Goal: Information Seeking & Learning: Learn about a topic

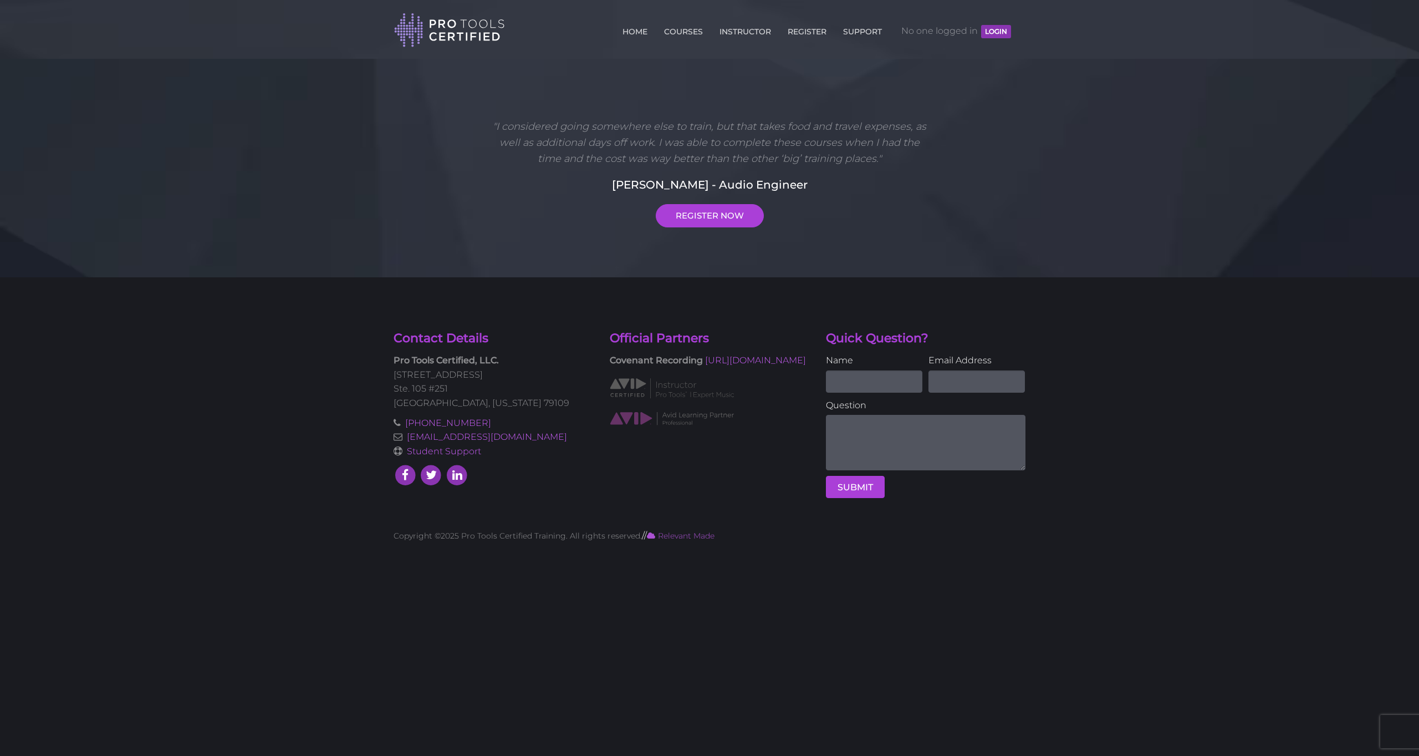
click at [1002, 26] on button "LOGIN" at bounding box center [996, 31] width 30 height 13
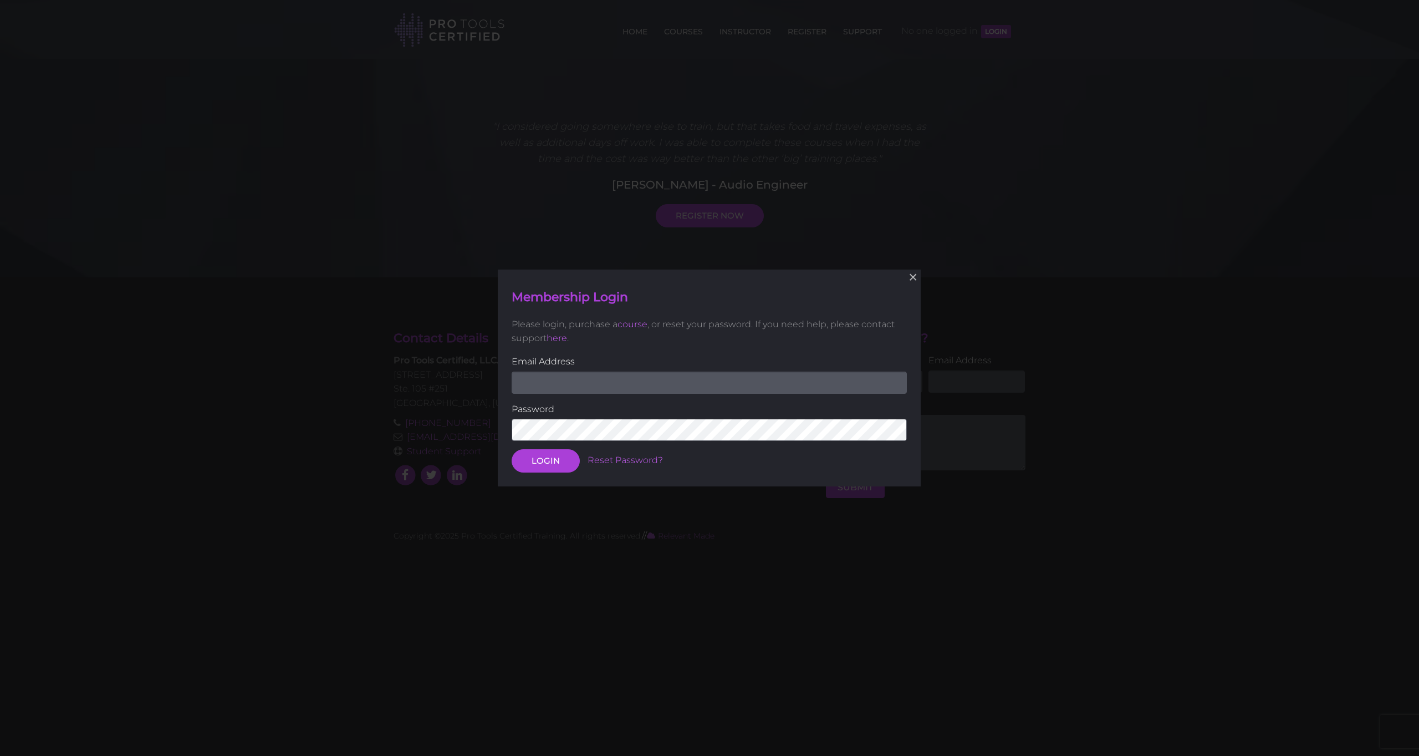
type input "[EMAIL_ADDRESS][PERSON_NAME][DOMAIN_NAME]"
click at [535, 472] on div "× Membership Login Please login, purchase a course , or reset your password. If…" at bounding box center [709, 377] width 423 height 217
click at [550, 464] on button "LOGIN" at bounding box center [546, 460] width 68 height 23
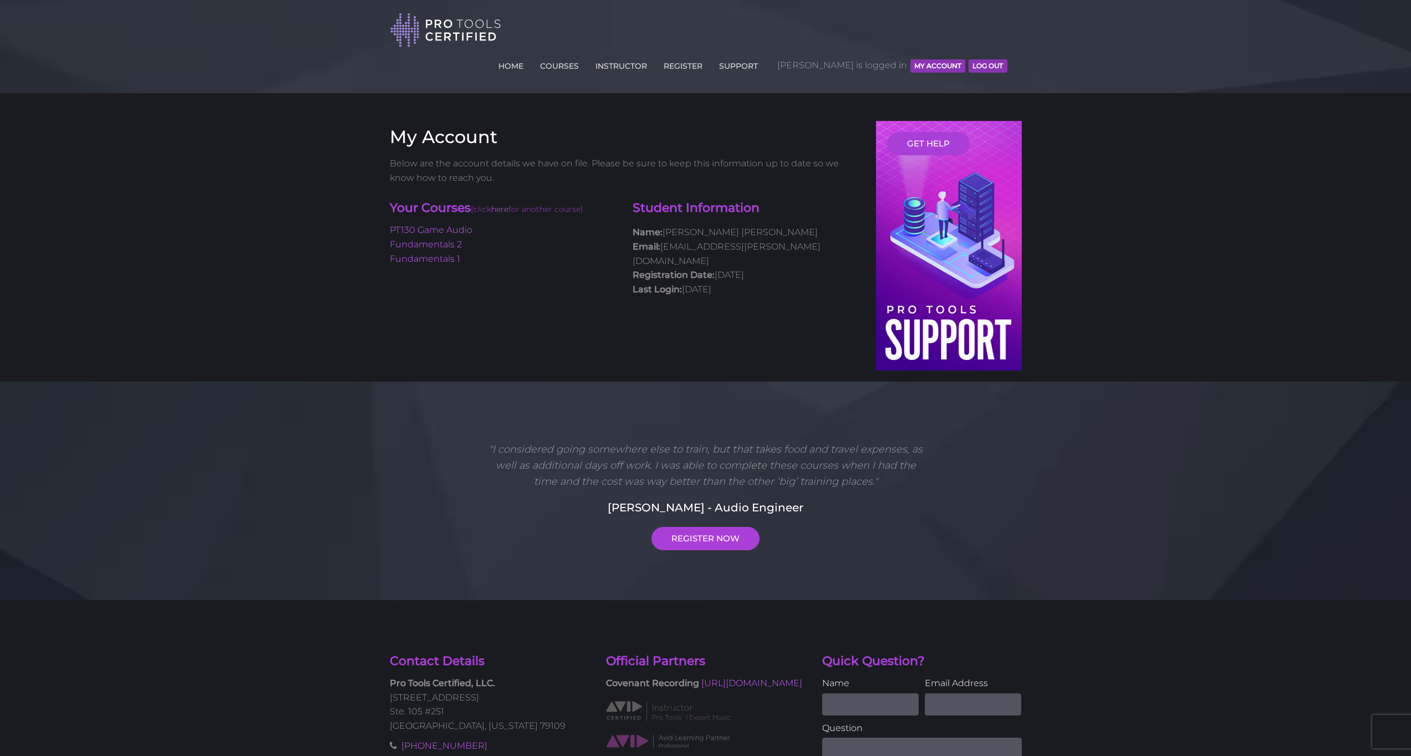
click at [452, 237] on li "Fundamentals 2" at bounding box center [503, 244] width 227 height 14
click at [453, 225] on link "PT130 Game Audio" at bounding box center [431, 230] width 83 height 11
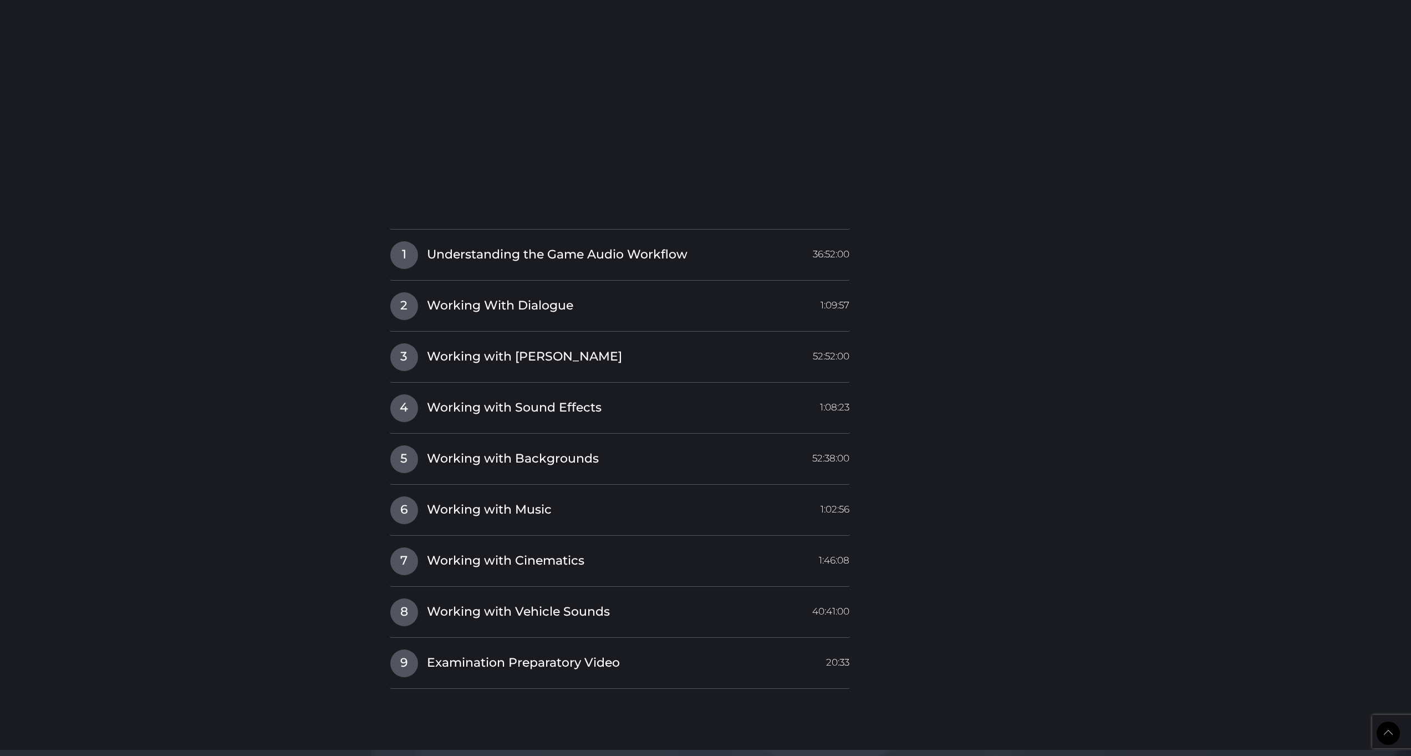
scroll to position [1065, 0]
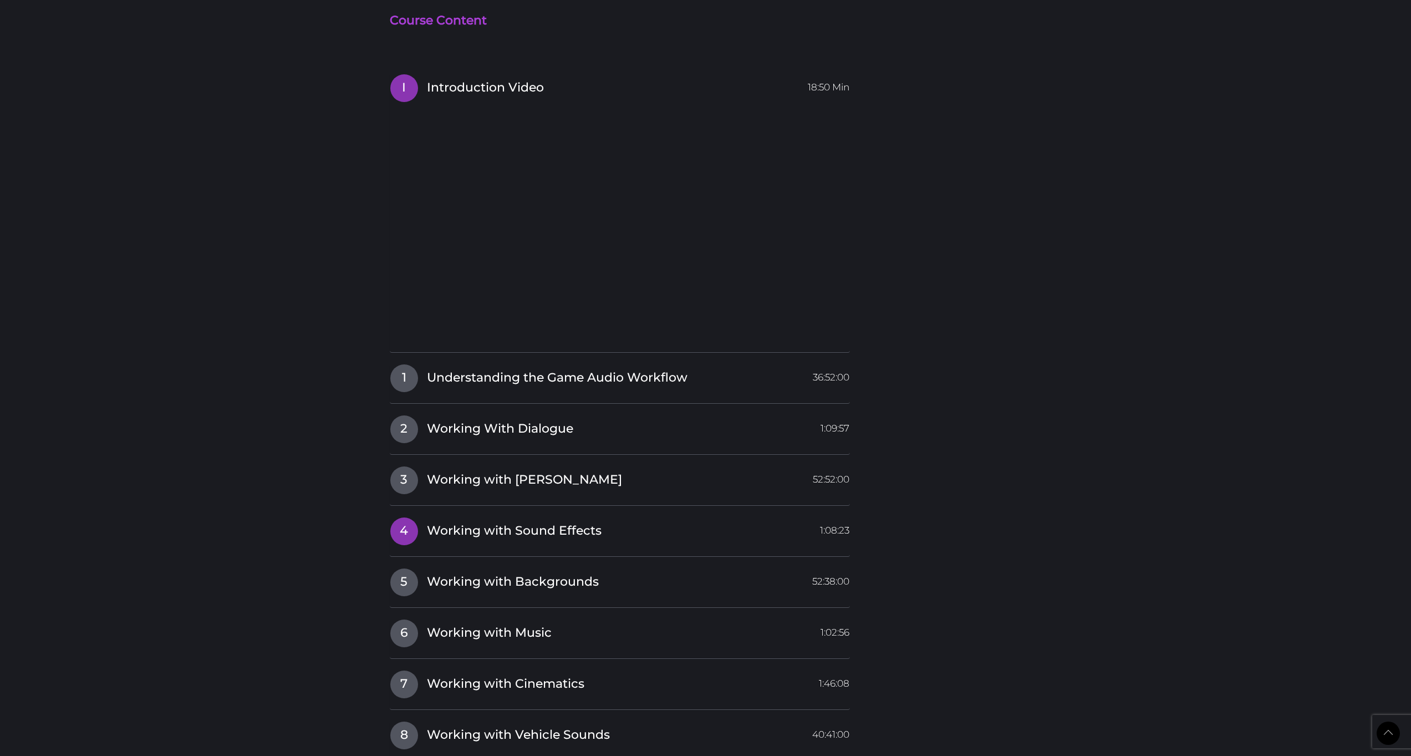
click at [523, 522] on span "Working with Sound Effects" at bounding box center [514, 530] width 175 height 17
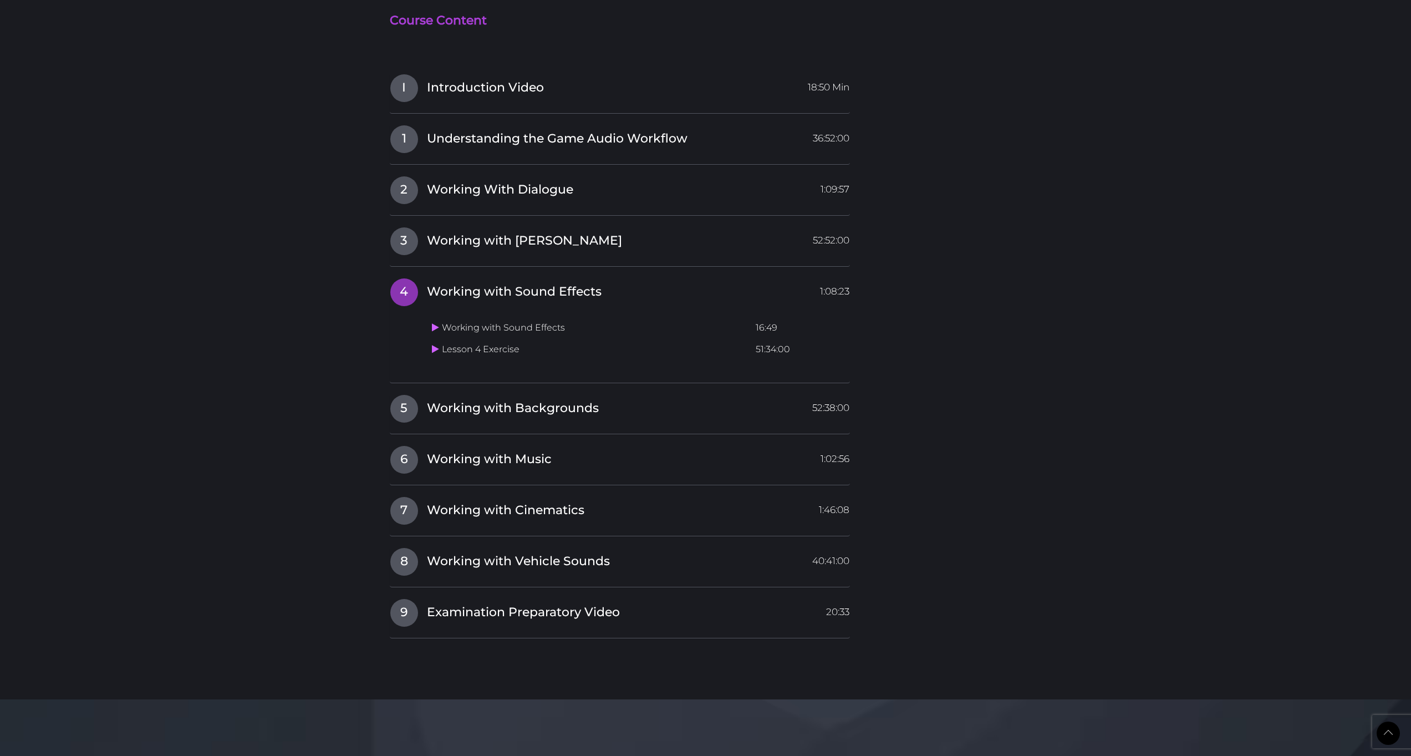
scroll to position [935, 0]
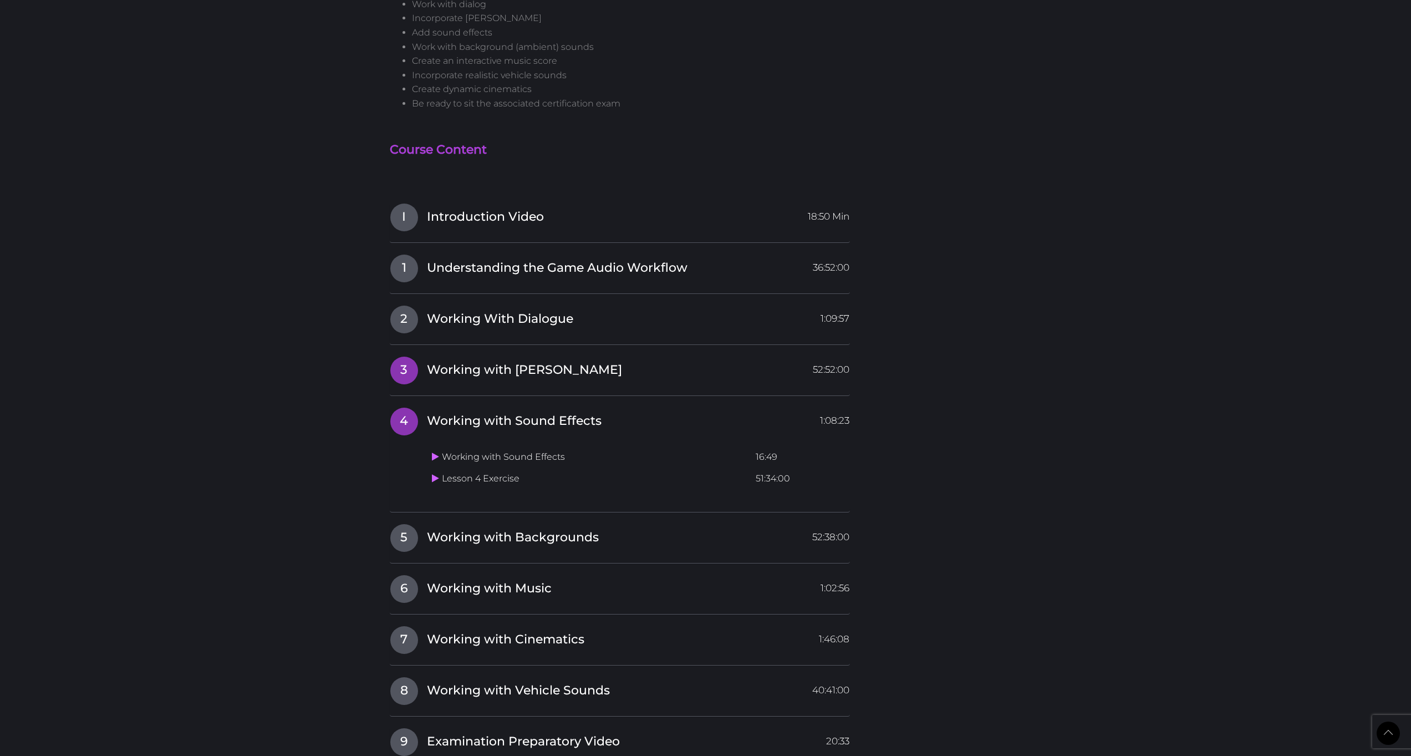
click at [518, 361] on span "Working with Foley" at bounding box center [524, 369] width 195 height 17
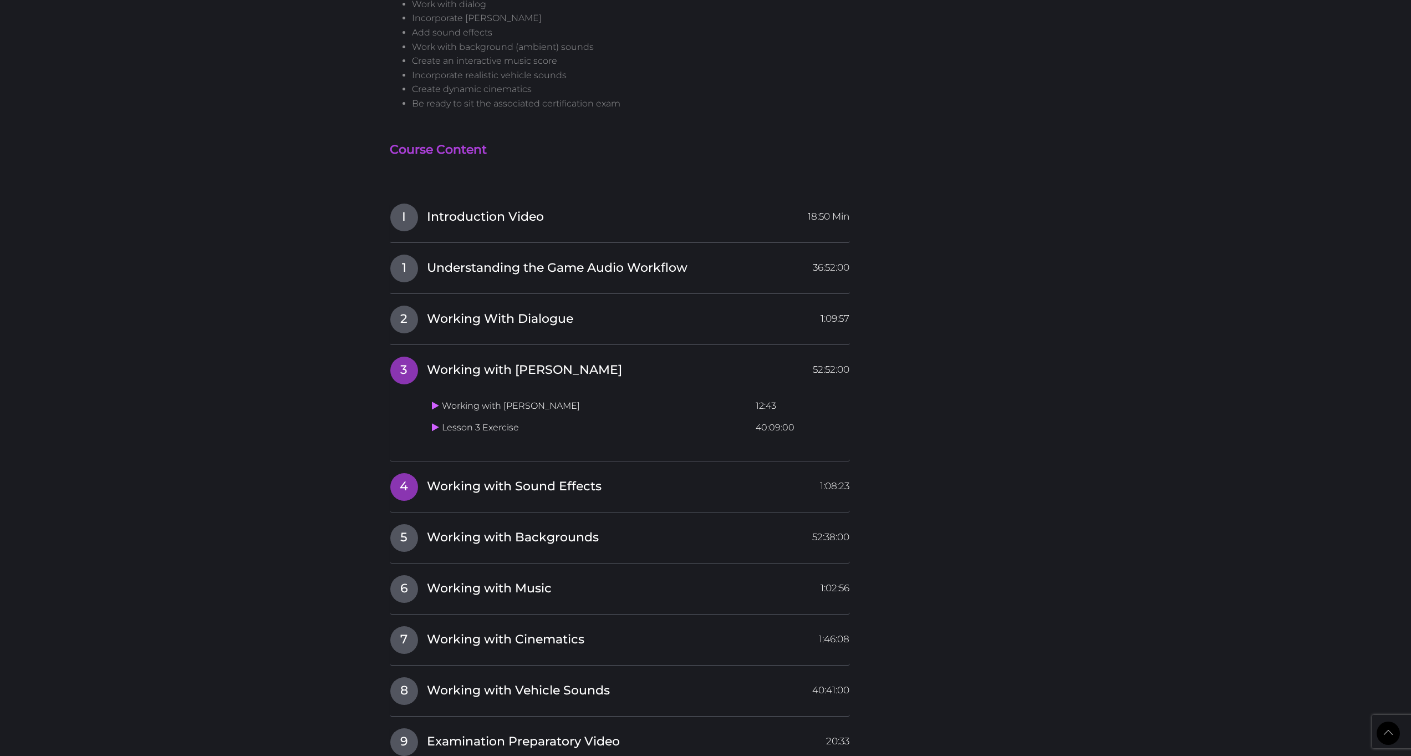
click at [471, 478] on span "Working with Sound Effects" at bounding box center [514, 486] width 175 height 17
